Goal: Task Accomplishment & Management: Manage account settings

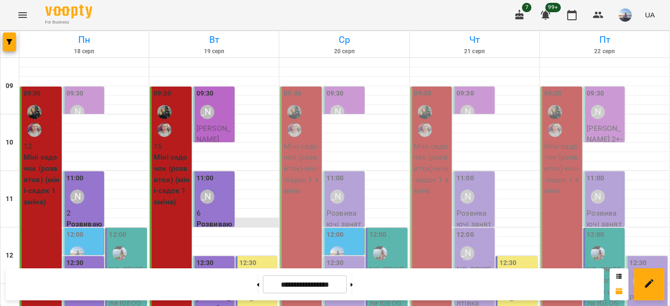
scroll to position [209, 0]
click at [258, 256] on div "12:30 NO_PRICE - Англійська мова 5+ Салтівка" at bounding box center [256, 312] width 42 height 112
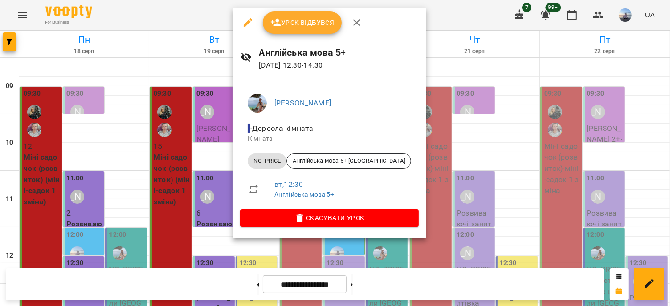
click at [290, 24] on span "Урок відбувся" at bounding box center [302, 22] width 64 height 11
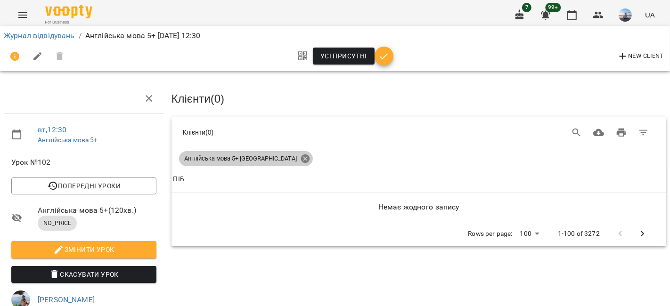
click at [300, 154] on icon at bounding box center [304, 158] width 8 height 8
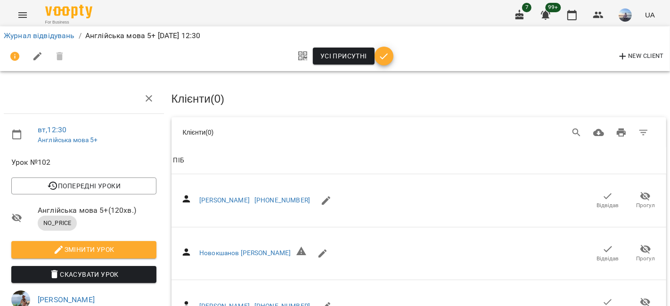
click at [638, 53] on span "New Client" at bounding box center [640, 56] width 47 height 11
select select "**"
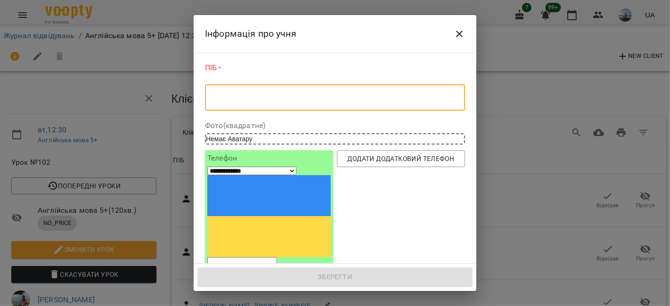
click at [253, 99] on textarea at bounding box center [334, 97] width 247 height 9
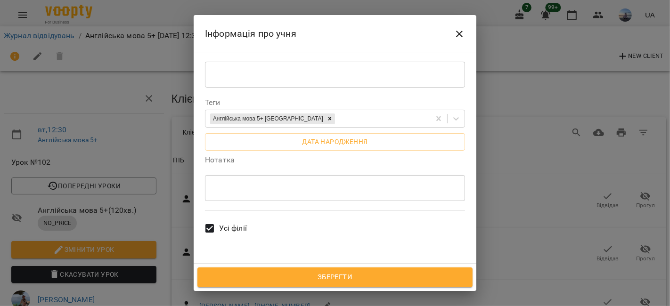
scroll to position [209, 0]
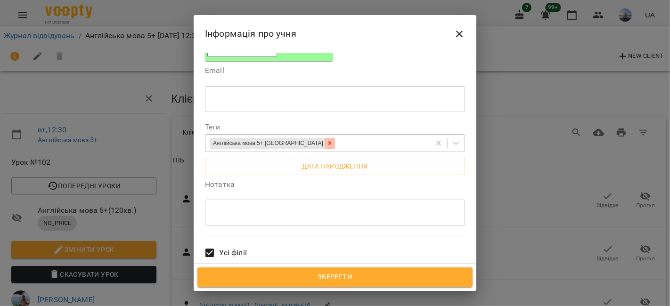
click at [326, 140] on icon at bounding box center [329, 143] width 7 height 7
type textarea "**********"
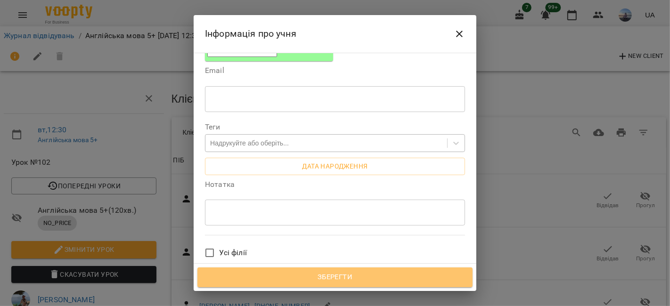
click at [275, 282] on span "Зберегти" at bounding box center [335, 277] width 254 height 12
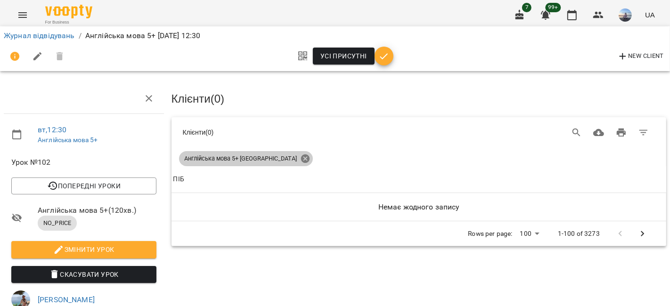
click at [300, 160] on icon at bounding box center [304, 158] width 8 height 8
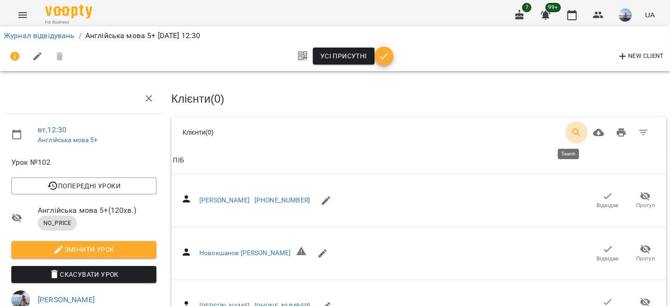
click at [572, 129] on icon "Search" at bounding box center [576, 133] width 8 height 8
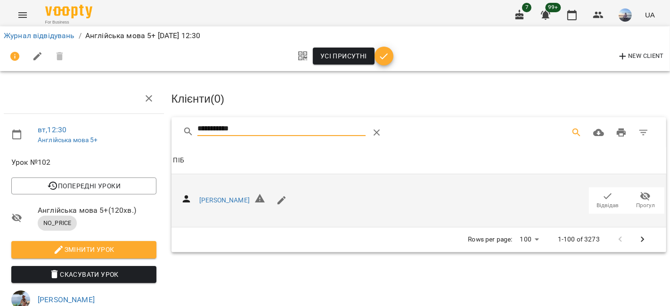
click at [602, 193] on icon "button" at bounding box center [607, 196] width 11 height 11
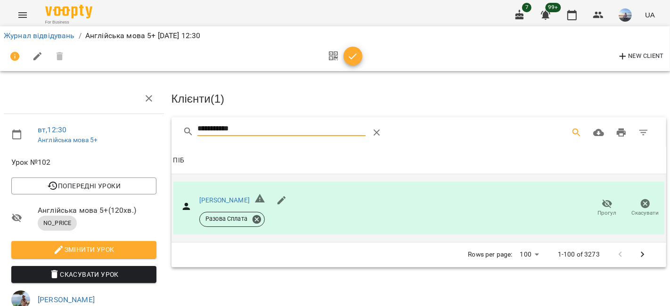
drag, startPoint x: 264, startPoint y: 127, endPoint x: 136, endPoint y: 122, distance: 128.1
click at [139, 123] on div "**********" at bounding box center [334, 235] width 677 height 395
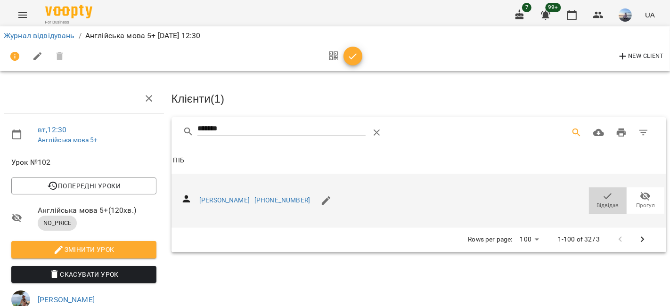
click at [603, 199] on icon "button" at bounding box center [607, 196] width 11 height 11
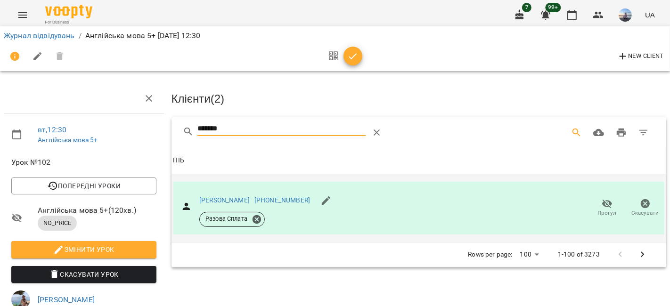
drag, startPoint x: 246, startPoint y: 127, endPoint x: 124, endPoint y: 126, distance: 122.4
click at [124, 126] on div "вт , 12:30 Англійська мова 5+ Урок №102 Попередні уроки [DATE] 17:00 [DATE] 12:…" at bounding box center [334, 235] width 677 height 395
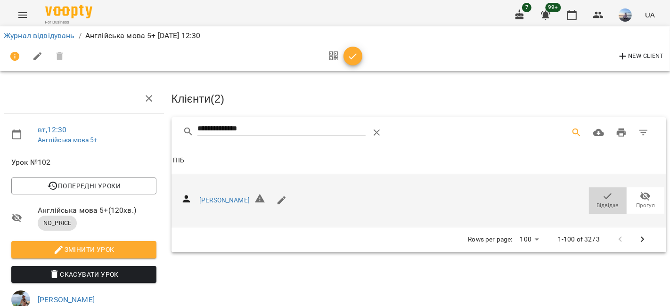
click at [594, 194] on span "Відвідав" at bounding box center [607, 200] width 26 height 19
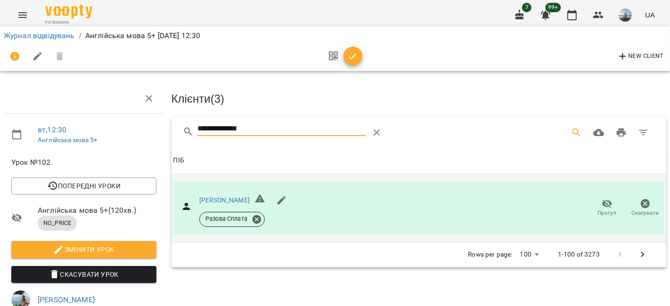
drag, startPoint x: 177, startPoint y: 131, endPoint x: 138, endPoint y: 129, distance: 38.2
click at [138, 129] on div "**********" at bounding box center [334, 235] width 677 height 395
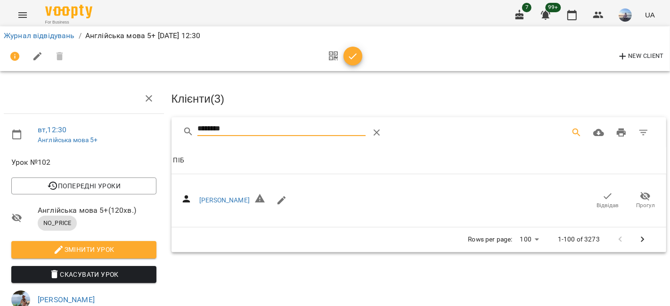
drag, startPoint x: 610, startPoint y: 197, endPoint x: 354, endPoint y: 154, distance: 260.3
click at [602, 197] on span "Відвідав" at bounding box center [607, 200] width 26 height 19
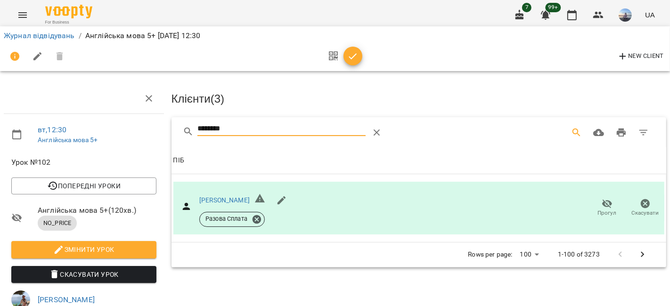
drag, startPoint x: 259, startPoint y: 130, endPoint x: 165, endPoint y: 130, distance: 93.2
click at [168, 130] on div "Клієнти ( 3 ) ******** Клієнти ( 3 ) ПІБ ПІБ [PERSON_NAME] Разова Сплата Прогул…" at bounding box center [419, 255] width 502 height 350
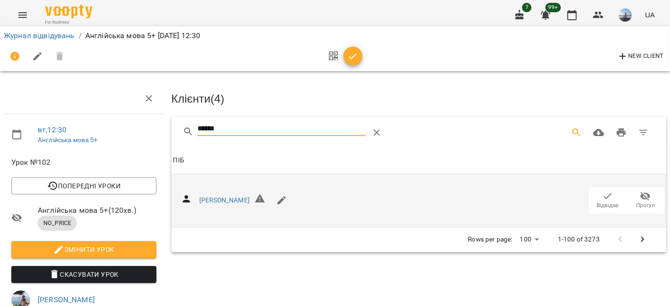
click at [594, 195] on span "Відвідав" at bounding box center [607, 200] width 26 height 19
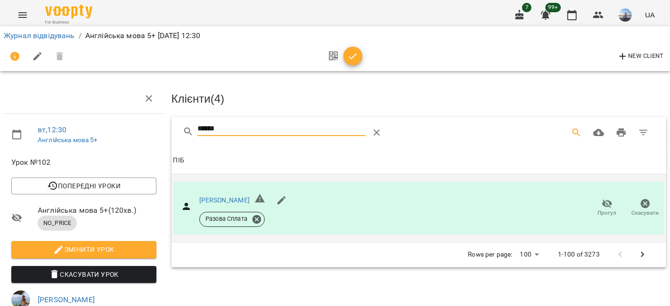
drag, startPoint x: 253, startPoint y: 128, endPoint x: 170, endPoint y: 128, distance: 83.3
click at [171, 128] on div "******" at bounding box center [418, 132] width 495 height 30
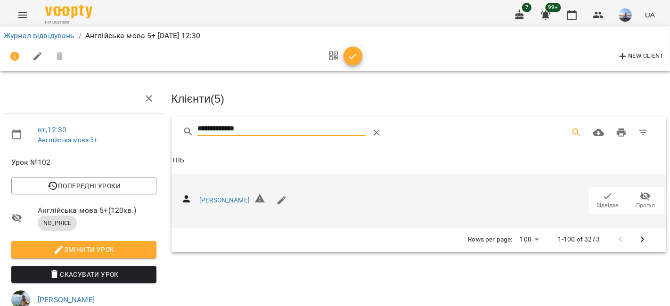
click at [601, 202] on span "Відвідав" at bounding box center [608, 206] width 22 height 8
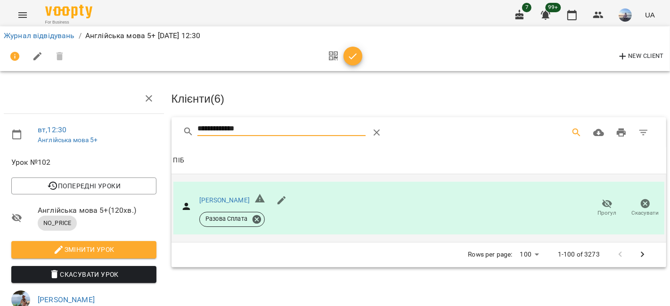
drag, startPoint x: 283, startPoint y: 124, endPoint x: 137, endPoint y: 115, distance: 146.3
click at [137, 115] on div "**********" at bounding box center [334, 235] width 677 height 395
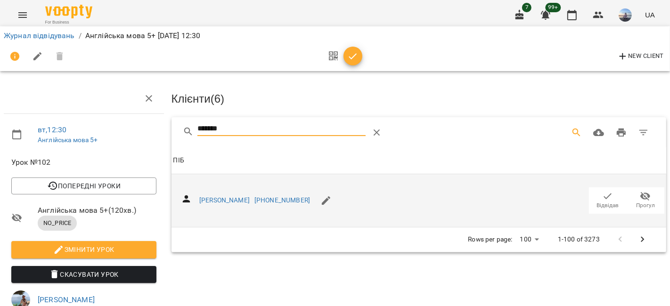
click at [602, 200] on icon "button" at bounding box center [607, 196] width 11 height 11
drag, startPoint x: 249, startPoint y: 125, endPoint x: 151, endPoint y: 127, distance: 98.0
click at [152, 127] on div "вт , 12:30 Англійська мова 5+ Урок №102 Попередні уроки [DATE] 17:00 [DATE] 12:…" at bounding box center [334, 235] width 677 height 395
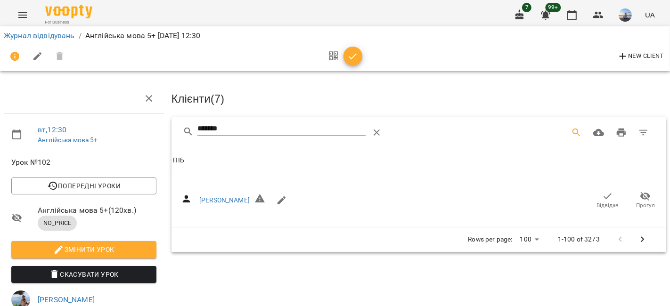
drag, startPoint x: 597, startPoint y: 202, endPoint x: 360, endPoint y: 164, distance: 239.4
click at [597, 202] on span "Відвідав" at bounding box center [608, 206] width 22 height 8
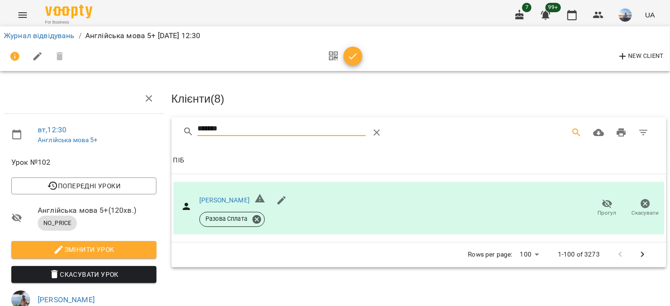
drag, startPoint x: 231, startPoint y: 129, endPoint x: 162, endPoint y: 135, distance: 69.0
click at [162, 135] on div "вт , 12:30 Англійська мова 5+ Урок №102 Попередні уроки [DATE] 17:00 [DATE] 12:…" at bounding box center [334, 235] width 677 height 395
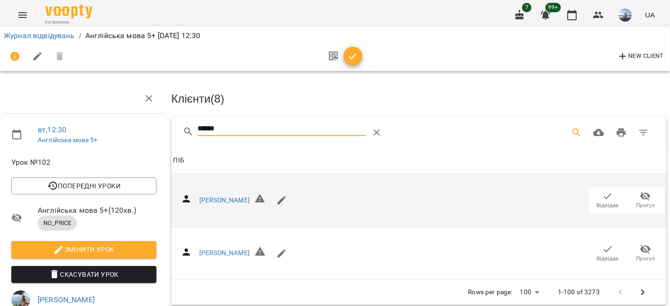
click at [597, 204] on span "Відвідав" at bounding box center [608, 206] width 22 height 8
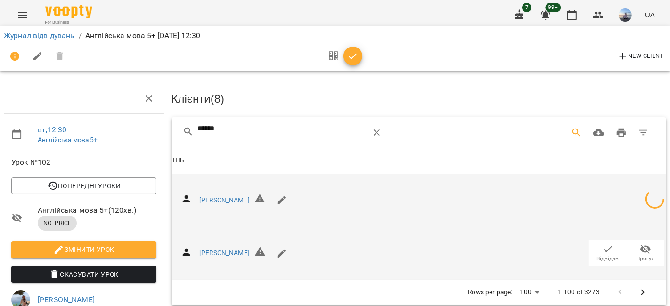
click at [602, 245] on icon "button" at bounding box center [607, 248] width 11 height 11
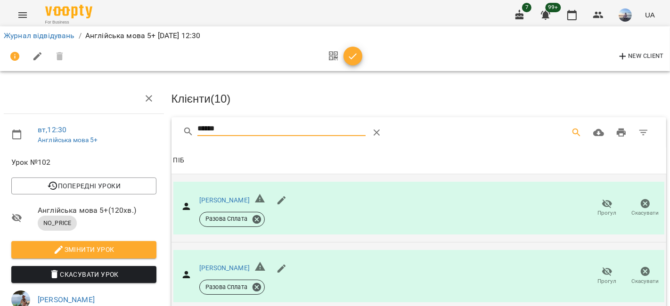
drag, startPoint x: 268, startPoint y: 123, endPoint x: 168, endPoint y: 128, distance: 100.9
click at [171, 128] on div "******" at bounding box center [418, 132] width 495 height 30
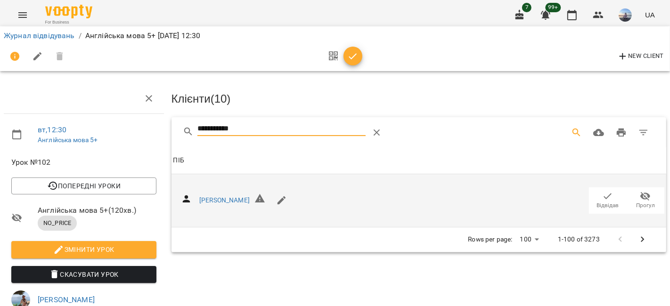
type input "**********"
click at [605, 202] on span "Відвідав" at bounding box center [608, 206] width 22 height 8
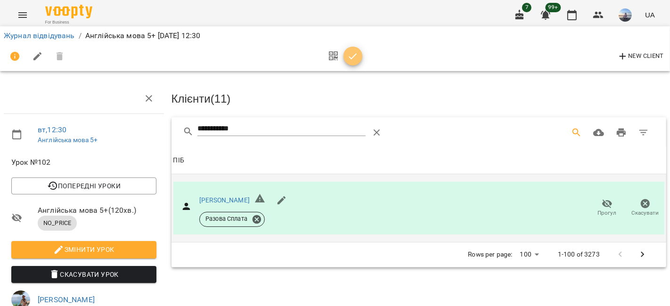
click at [349, 54] on icon "button" at bounding box center [352, 56] width 11 height 11
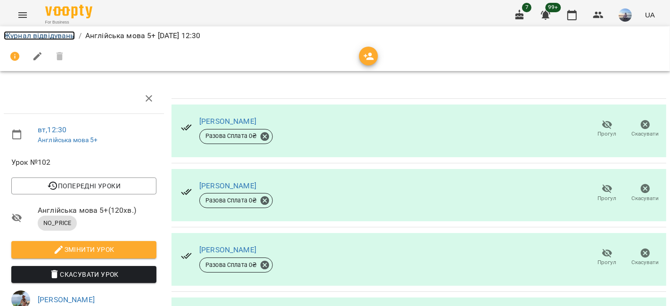
click at [54, 37] on link "Журнал відвідувань" at bounding box center [39, 35] width 71 height 9
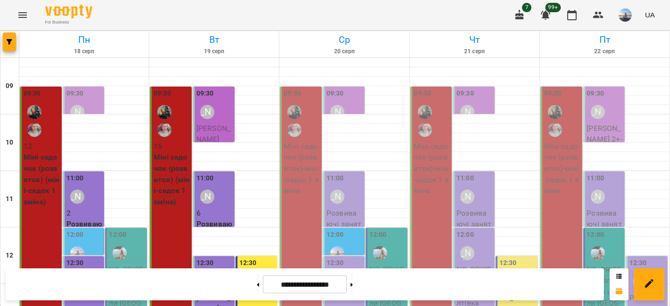
scroll to position [250, 0]
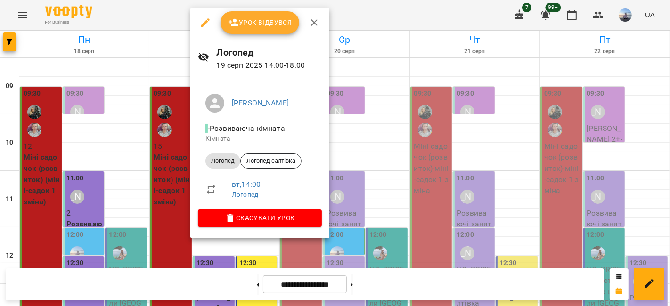
click at [263, 22] on span "Урок відбувся" at bounding box center [260, 22] width 64 height 11
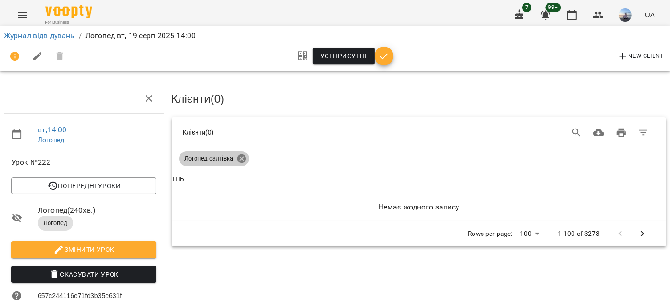
click at [243, 155] on icon at bounding box center [241, 158] width 8 height 8
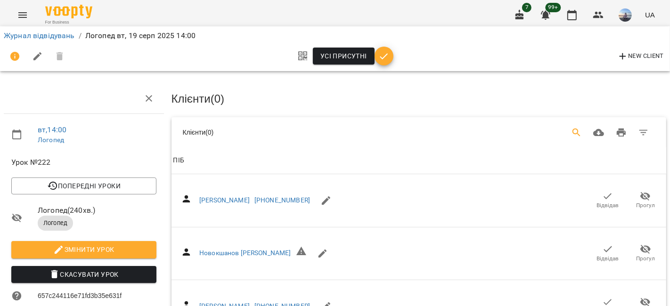
click at [571, 135] on icon "Search" at bounding box center [576, 132] width 11 height 11
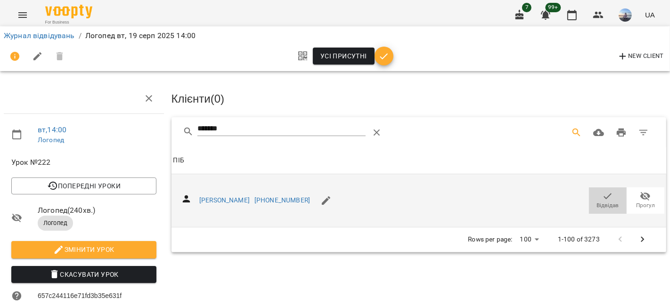
click at [602, 199] on icon "button" at bounding box center [607, 196] width 11 height 11
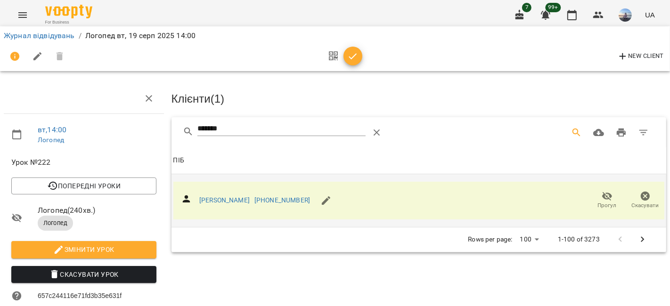
drag, startPoint x: 214, startPoint y: 128, endPoint x: 130, endPoint y: 129, distance: 83.3
click at [130, 129] on div "вт , 14:00 Логопед Урок №222 Попередні уроки [DATE] 14:00 [DATE] 14:00 [DATE] 1…" at bounding box center [334, 271] width 677 height 466
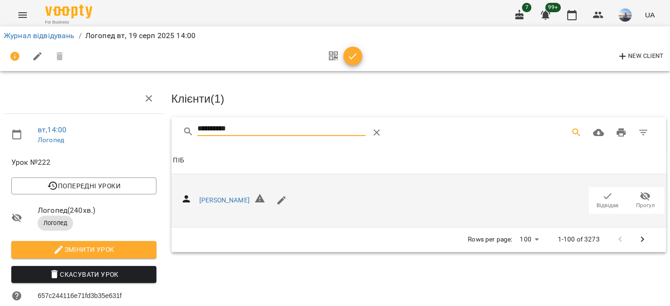
type input "**********"
click at [594, 197] on span "Відвідав" at bounding box center [607, 200] width 26 height 19
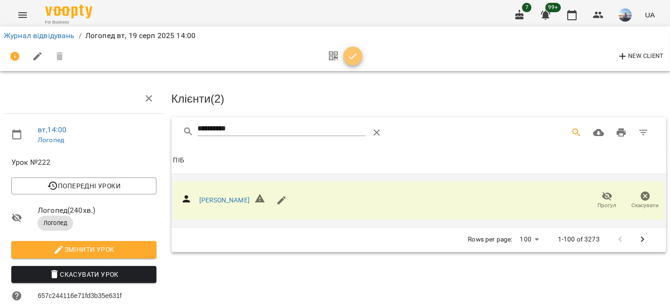
click at [348, 54] on icon "button" at bounding box center [352, 56] width 11 height 11
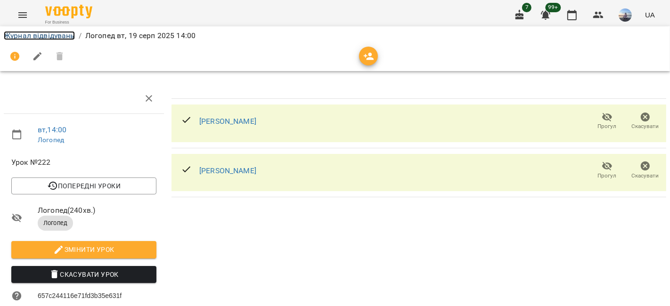
click at [61, 36] on link "Журнал відвідувань" at bounding box center [39, 35] width 71 height 9
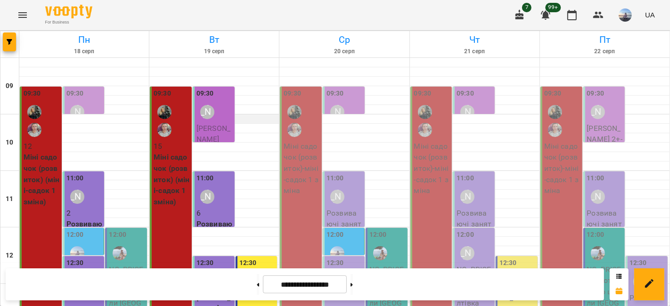
scroll to position [157, 0]
